Goal: Contribute content: Contribute content

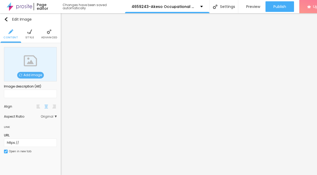
click at [36, 75] on span "Add image" at bounding box center [30, 75] width 27 height 7
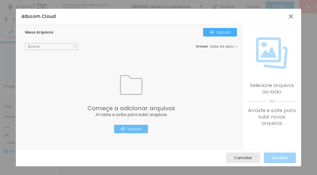
click at [139, 130] on div "Upload" at bounding box center [131, 129] width 21 height 4
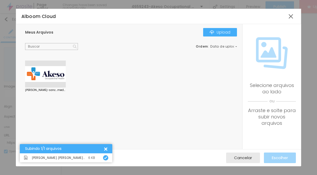
click at [44, 80] on div at bounding box center [45, 73] width 41 height 27
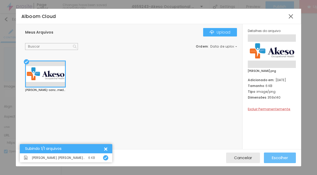
click at [276, 158] on span "Escolher" at bounding box center [279, 157] width 16 height 4
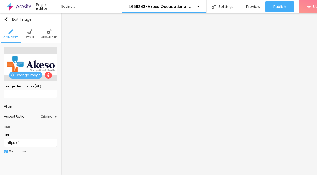
click at [27, 35] on li "Style" at bounding box center [29, 33] width 9 height 17
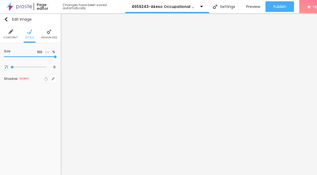
type input "80"
type input "45"
type input "30"
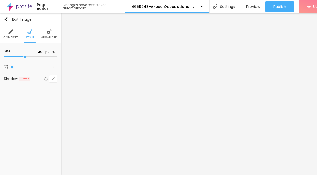
type input "30"
type input "10"
drag, startPoint x: 55, startPoint y: 57, endPoint x: -2, endPoint y: 58, distance: 57.0
type input "10"
click at [4, 58] on input "range" at bounding box center [30, 56] width 53 height 3
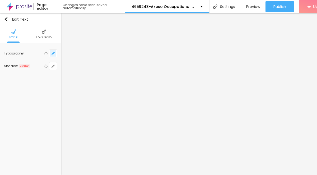
click at [54, 53] on icon "button" at bounding box center [53, 53] width 2 height 2
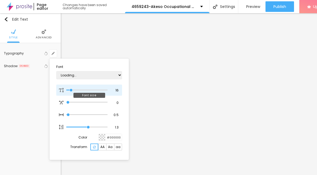
type input "1"
type input "15"
type input "1"
type input "20"
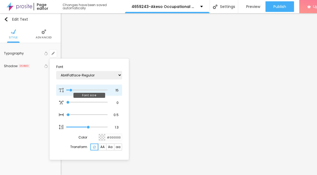
type input "20"
type input "1"
type input "30"
type input "1"
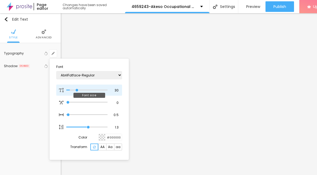
type input "37"
type input "1"
type input "39"
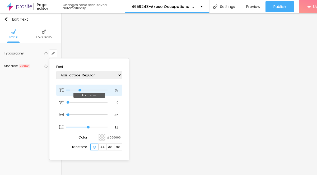
type input "1"
type input "40"
type input "1"
type input "39"
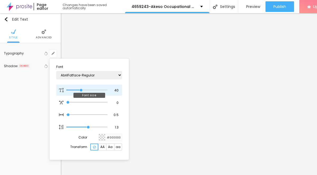
type input "39"
type input "1"
type input "38"
type input "1"
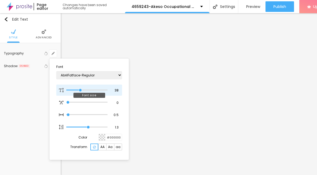
type input "34"
type input "1"
type input "28"
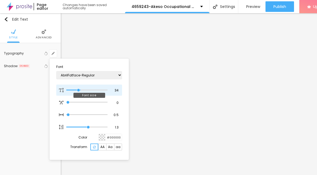
type input "1"
type input "26"
type input "1"
type input "25"
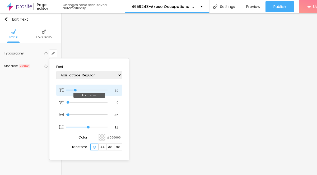
type input "25"
type input "1"
type input "25"
drag, startPoint x: 71, startPoint y: 90, endPoint x: 75, endPoint y: 91, distance: 4.3
click at [75, 91] on input "range" at bounding box center [86, 90] width 41 height 3
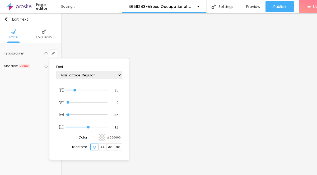
type input "1"
click at [165, 115] on div at bounding box center [158, 87] width 317 height 175
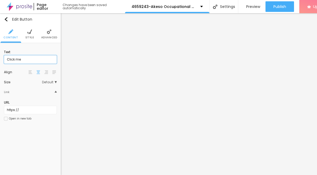
click at [16, 60] on input "Click me" at bounding box center [30, 59] width 53 height 8
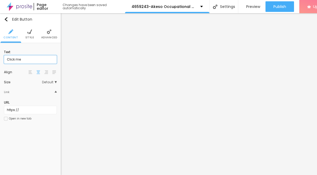
click at [16, 60] on input "Click me" at bounding box center [30, 59] width 53 height 8
paste input "→ VIEW DOCUMENT HERE"
type input "→ VIEW DOCUMENT HERE"
click at [28, 38] on span "Style" at bounding box center [29, 37] width 9 height 3
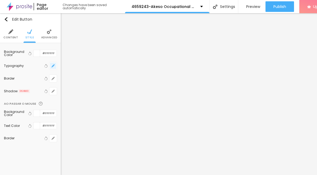
click at [53, 66] on icon "button" at bounding box center [53, 66] width 2 height 2
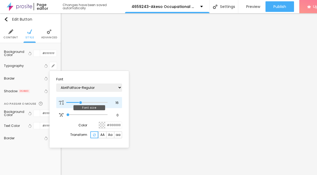
click at [83, 104] on div at bounding box center [86, 102] width 41 height 5
type input "17"
type input "18"
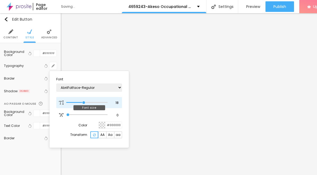
type input "19"
type input "20"
type input "21"
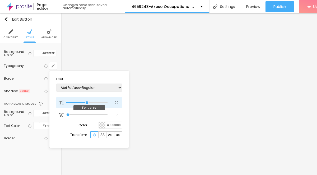
type input "21"
type input "22"
drag, startPoint x: 80, startPoint y: 103, endPoint x: 90, endPoint y: 104, distance: 10.4
type input "22"
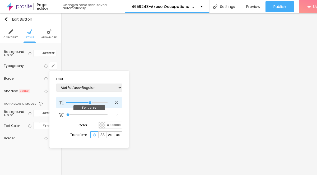
click at [90, 104] on input "range" at bounding box center [86, 102] width 41 height 3
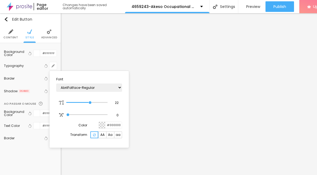
click at [149, 133] on div at bounding box center [158, 87] width 317 height 175
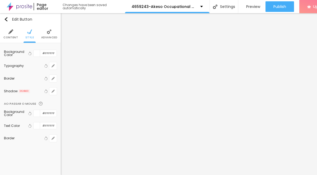
click at [10, 38] on span "Content" at bounding box center [10, 37] width 15 height 3
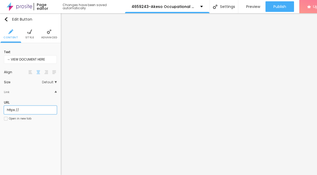
click at [21, 108] on input "https://" at bounding box center [30, 110] width 53 height 8
paste input "[DOMAIN_NAME]"
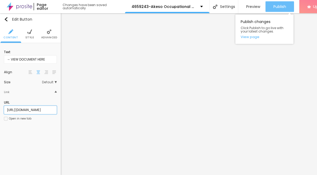
type input "[URL][DOMAIN_NAME]"
click at [273, 9] on span "Publish" at bounding box center [279, 6] width 13 height 4
